Goal: Task Accomplishment & Management: Use online tool/utility

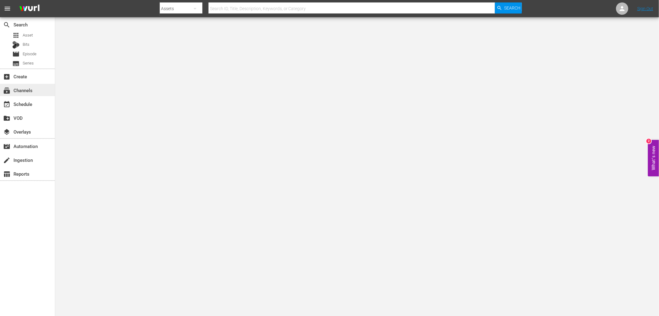
click at [34, 91] on div "subscriptions Channels" at bounding box center [27, 90] width 55 height 12
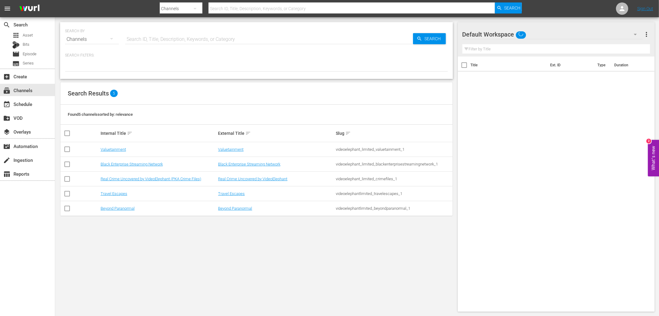
click at [64, 177] on input "checkbox" at bounding box center [67, 179] width 7 height 7
checkbox input "true"
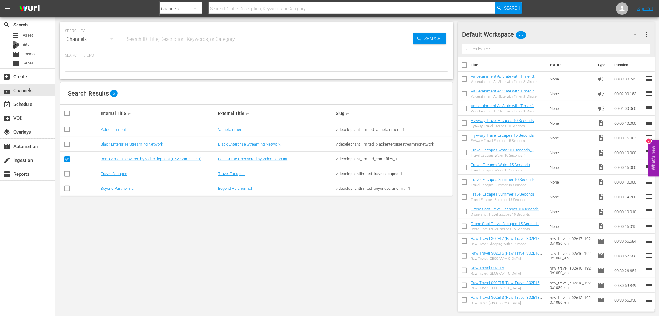
click at [109, 161] on td "Real Crime Uncovered by VideoElephant (PKA Crime Files)" at bounding box center [159, 159] width 118 height 15
click at [115, 160] on link "Real Crime Uncovered by VideoElephant (PKA Crime Files)" at bounding box center [151, 158] width 101 height 5
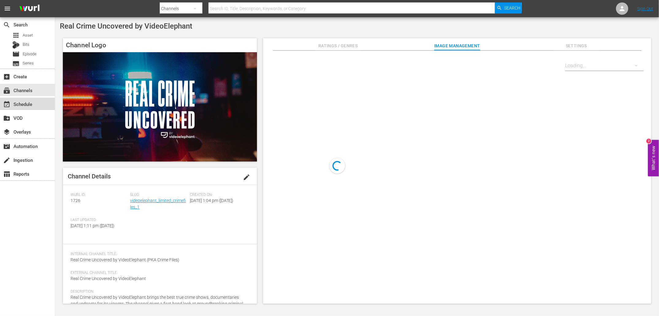
click at [30, 104] on div "event_available Schedule" at bounding box center [17, 103] width 34 height 6
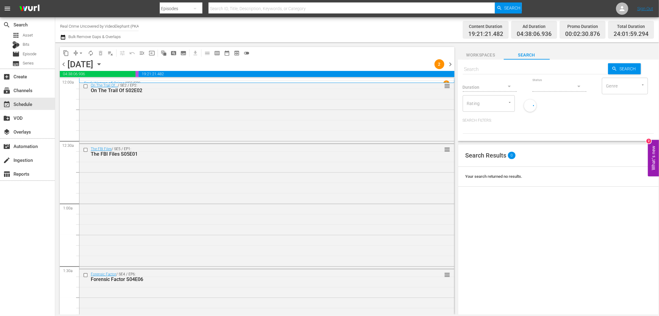
click at [64, 36] on icon "button" at bounding box center [63, 37] width 4 height 5
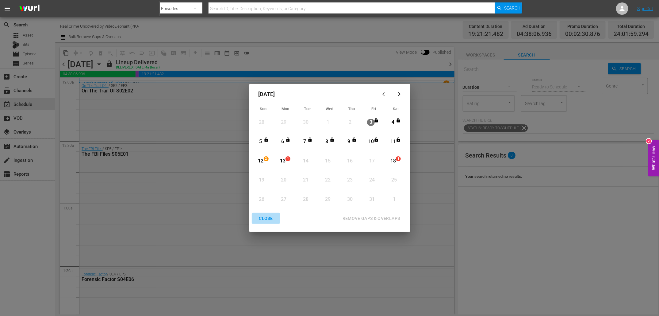
click at [271, 217] on div "CLOSE" at bounding box center [266, 218] width 24 height 8
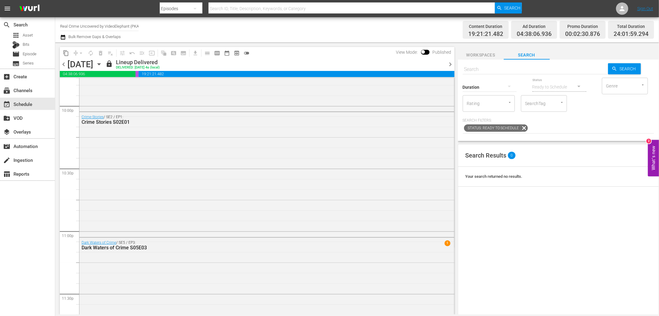
scroll to position [2774, 0]
